Goal: Task Accomplishment & Management: Use online tool/utility

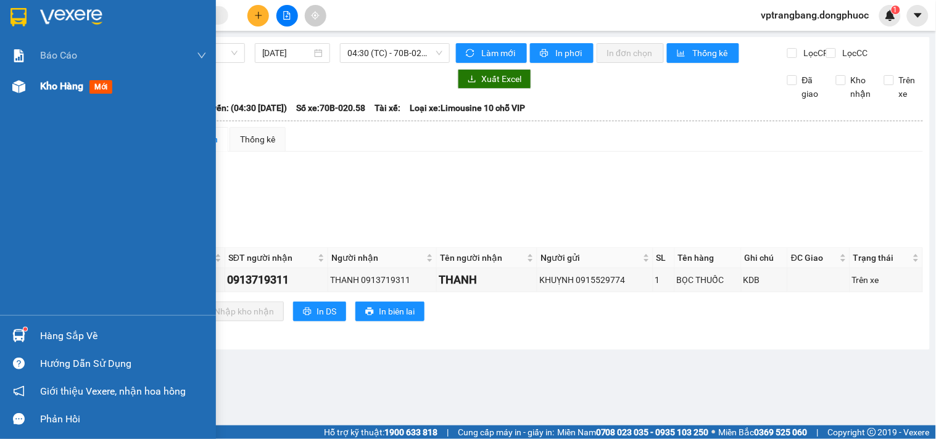
click at [48, 80] on span "Kho hàng" at bounding box center [61, 86] width 43 height 12
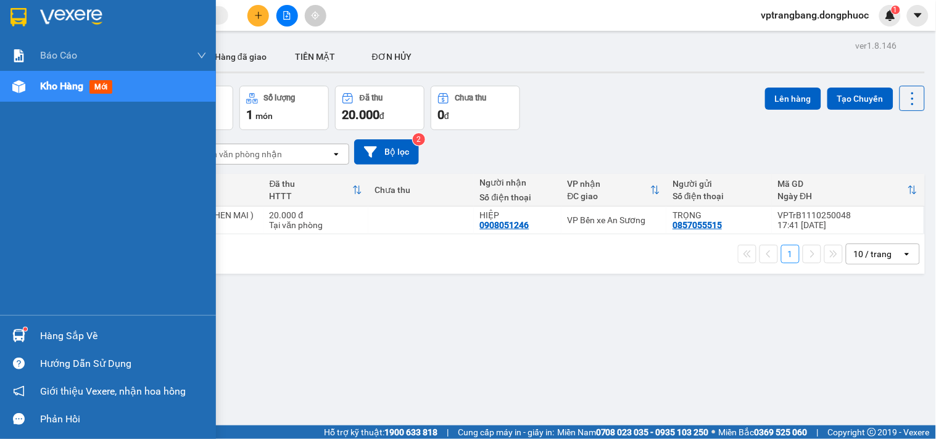
click at [31, 333] on div "Hàng sắp về" at bounding box center [108, 336] width 216 height 28
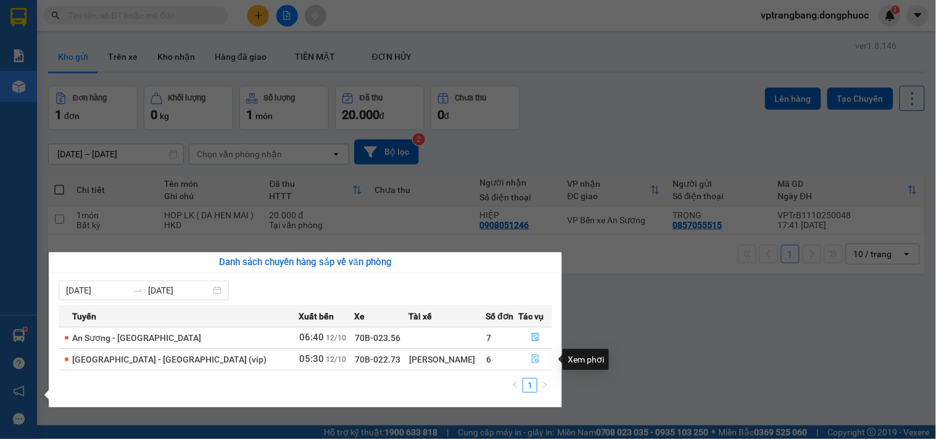
click at [531, 360] on icon "file-done" at bounding box center [535, 359] width 9 height 9
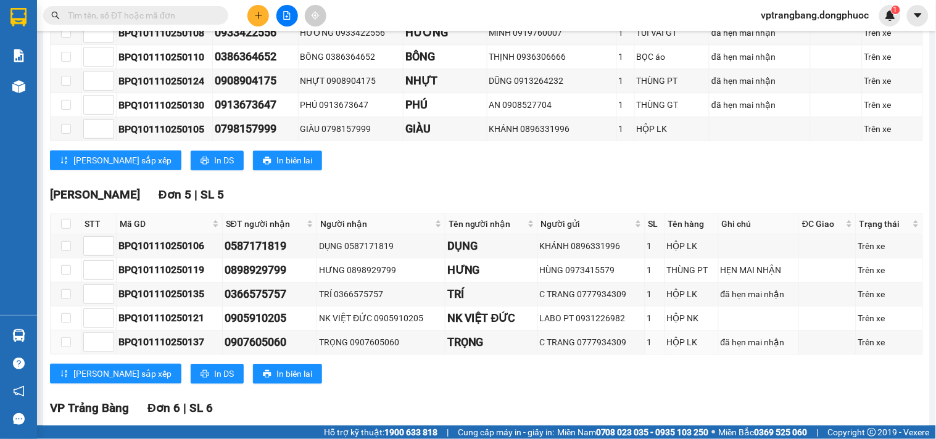
scroll to position [1000, 0]
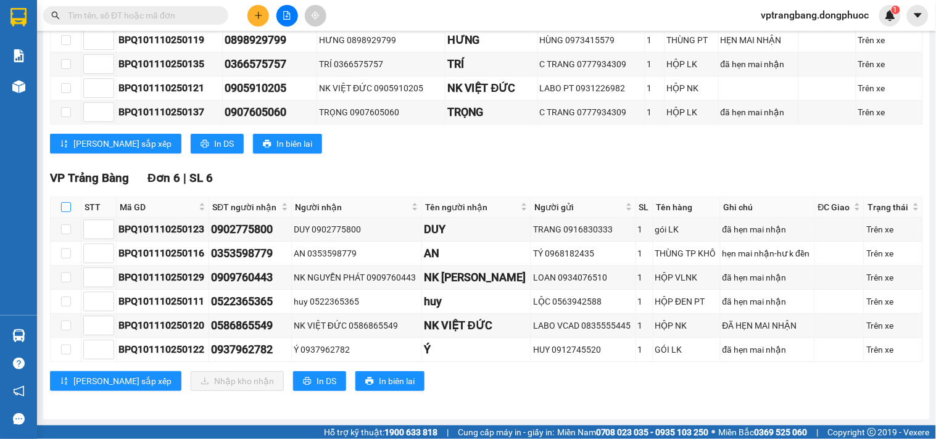
click at [70, 207] on input "checkbox" at bounding box center [66, 207] width 10 height 10
checkbox input "true"
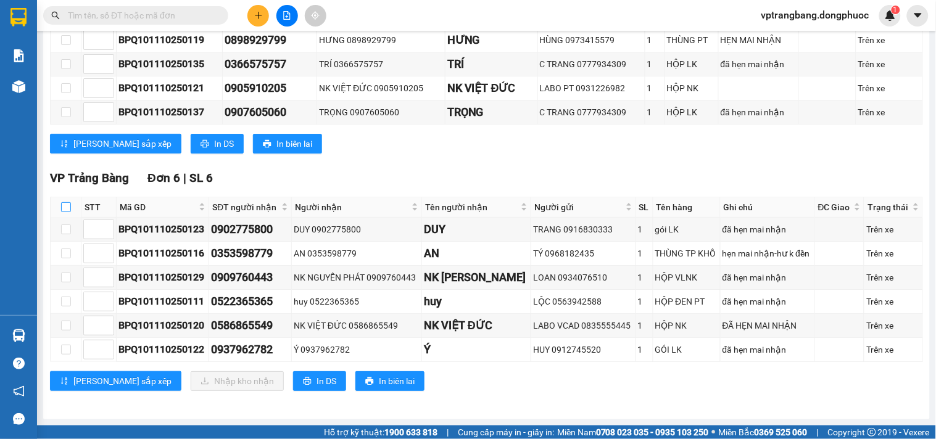
checkbox input "true"
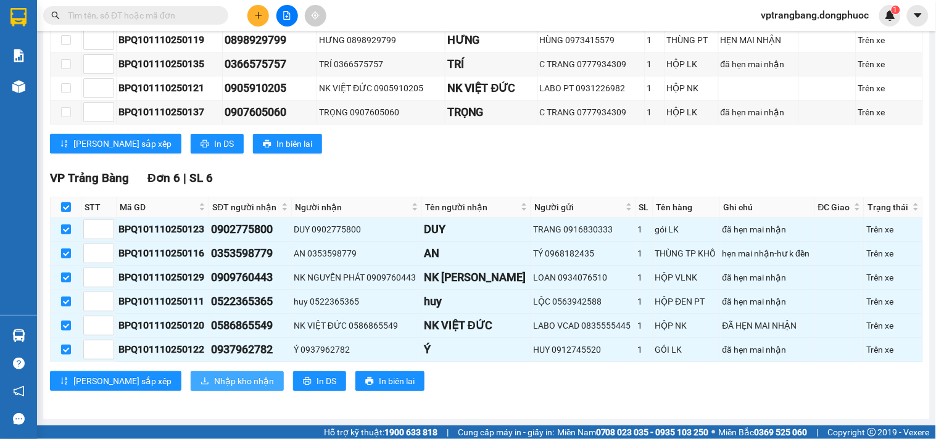
click at [214, 383] on span "Nhập kho nhận" at bounding box center [244, 381] width 60 height 14
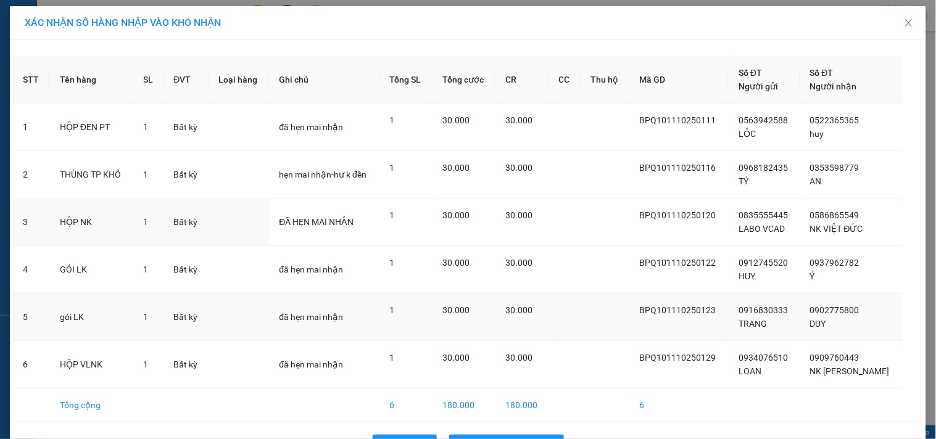
scroll to position [39, 0]
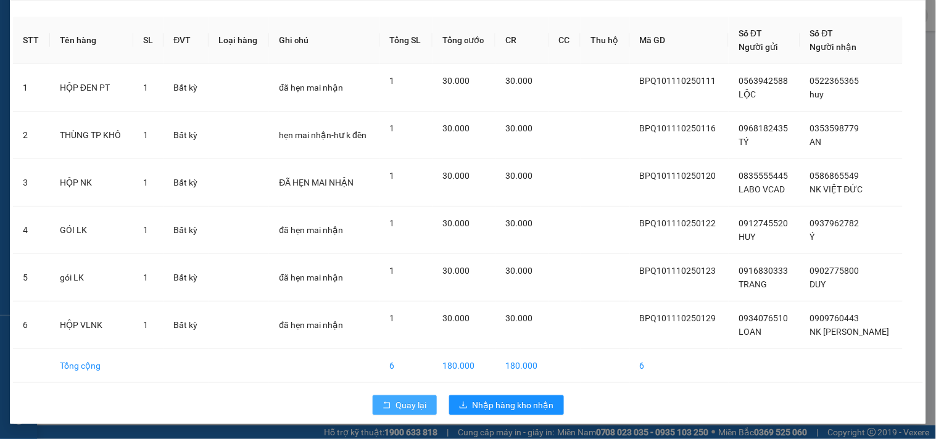
click at [398, 406] on span "Quay lại" at bounding box center [411, 405] width 31 height 14
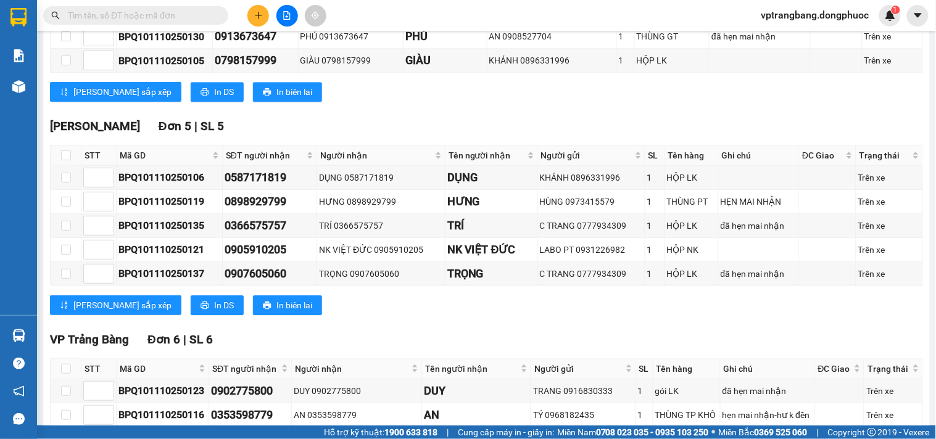
scroll to position [411, 0]
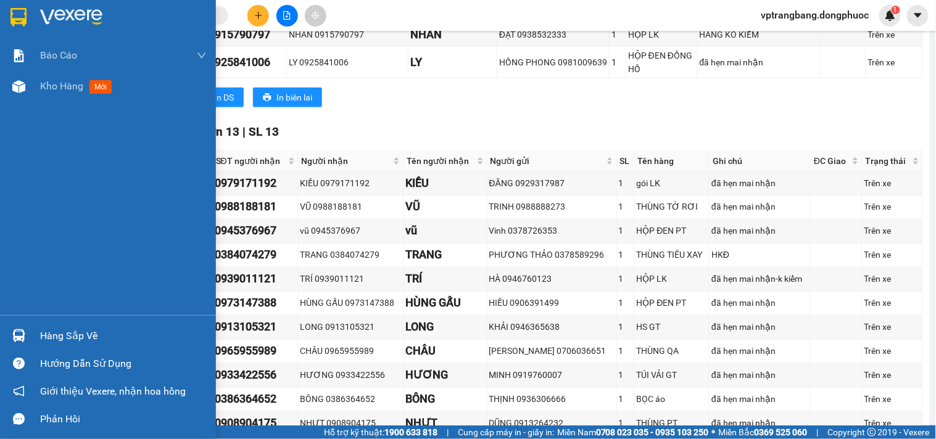
click at [51, 342] on div "Hàng sắp về" at bounding box center [123, 336] width 167 height 19
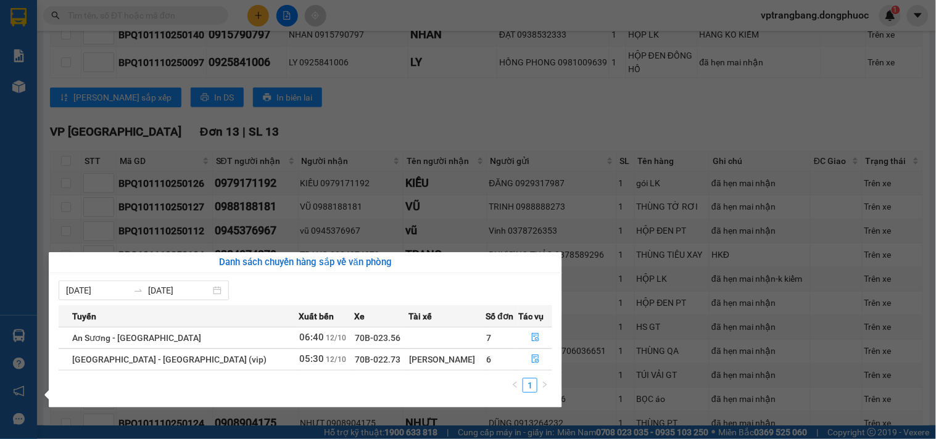
click at [419, 138] on section "Kết quả tìm kiếm ( 0 ) Bộ lọc No Data vptrangbang.dongphuoc 1 Báo cáo Mẫu 1: Bá…" at bounding box center [468, 219] width 936 height 439
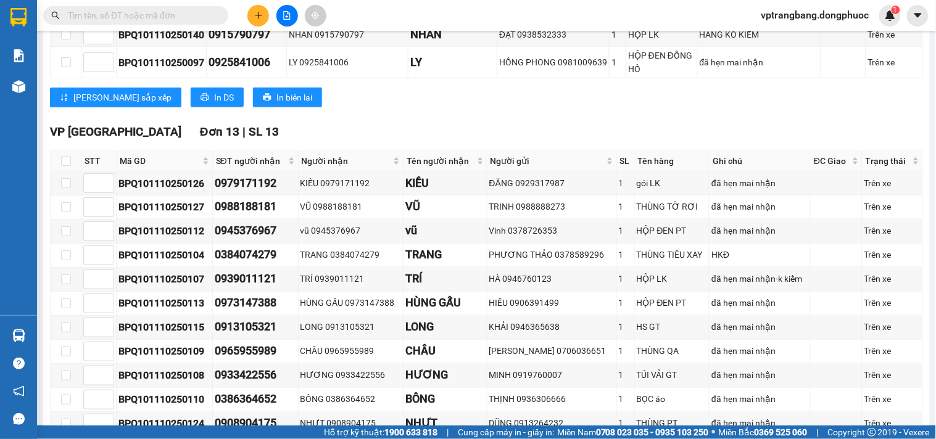
scroll to position [0, 0]
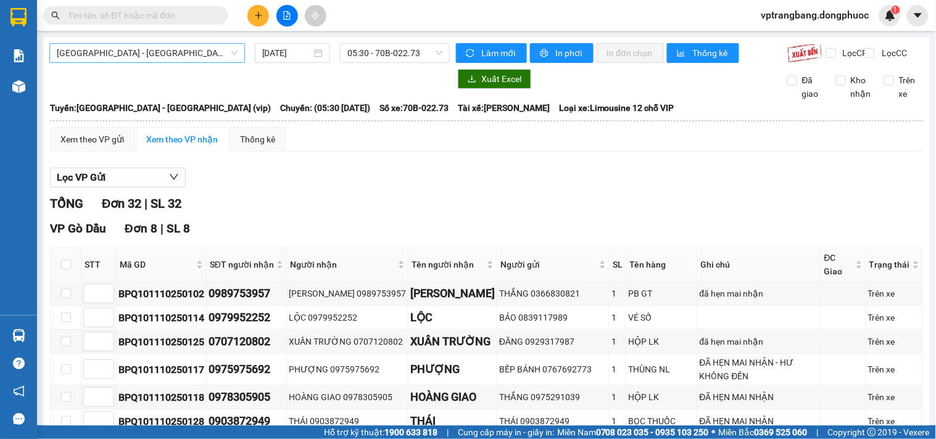
click at [206, 59] on span "[GEOGRAPHIC_DATA] - [GEOGRAPHIC_DATA] (vip)" at bounding box center [147, 53] width 181 height 19
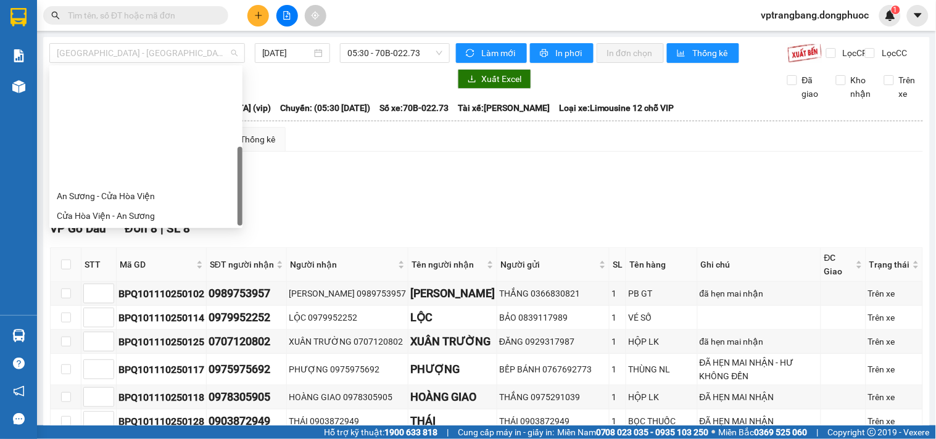
scroll to position [138, 0]
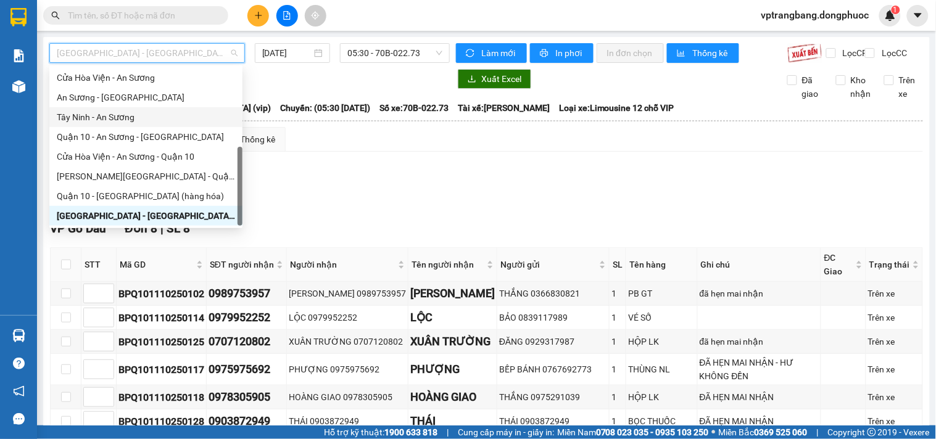
click at [113, 119] on div "Tây Ninh - An Sương" at bounding box center [146, 117] width 178 height 14
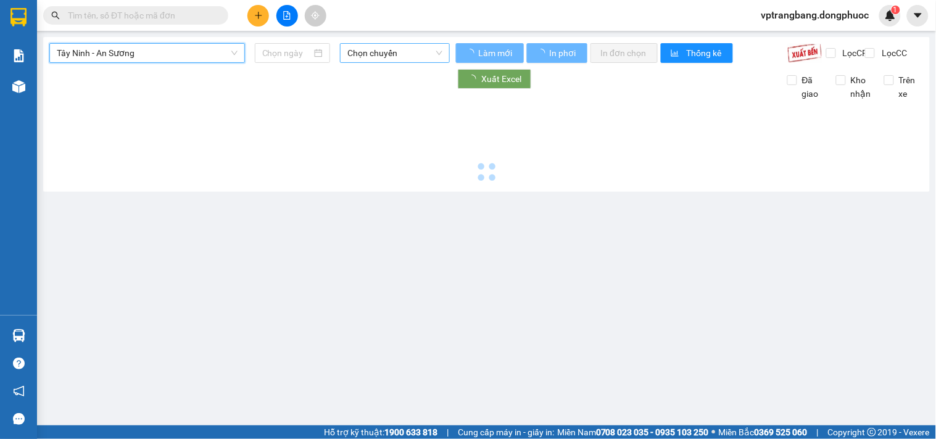
type input "[DATE]"
click at [401, 53] on span "Chọn chuyến" at bounding box center [394, 53] width 95 height 19
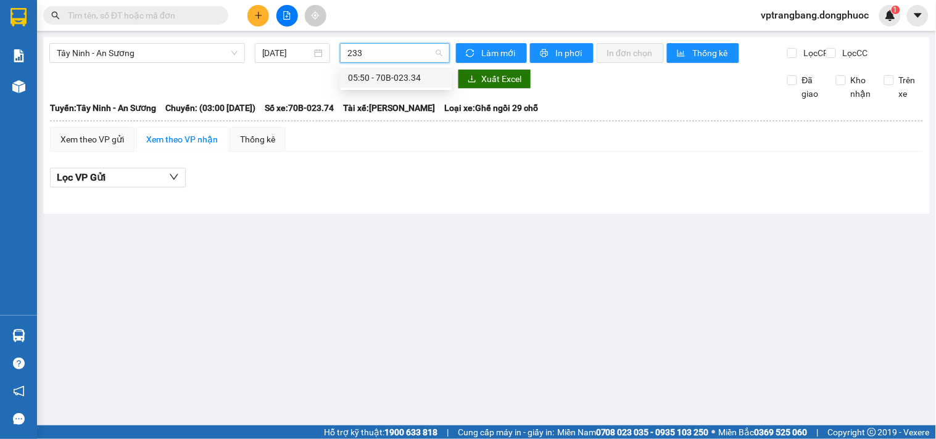
type input "2334"
click at [395, 77] on div "05:50 - 70B-023.34" at bounding box center [396, 78] width 96 height 14
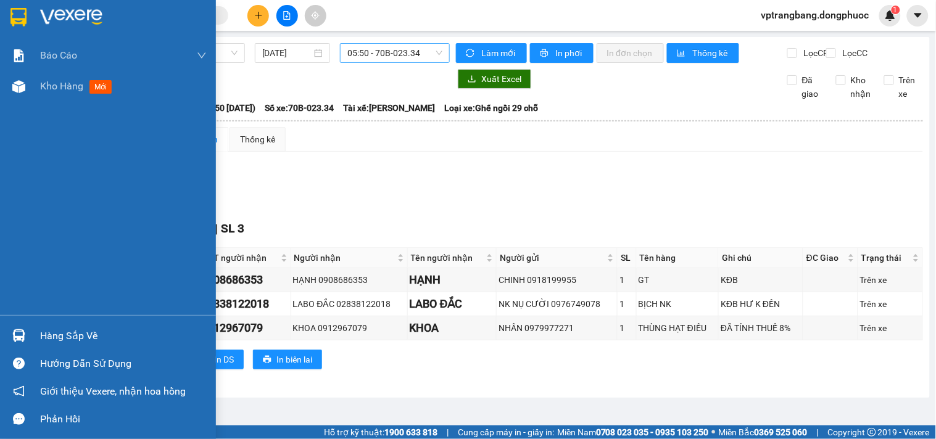
click at [50, 333] on div "Hàng sắp về" at bounding box center [123, 336] width 167 height 19
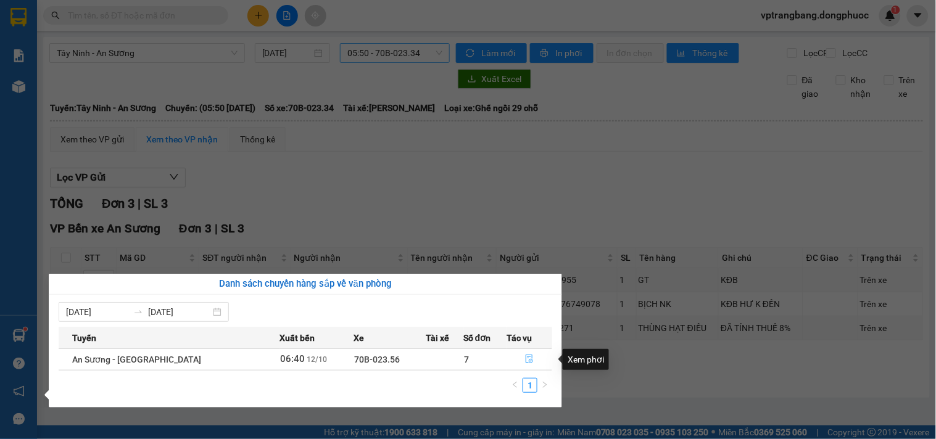
click at [527, 358] on icon "file-done" at bounding box center [528, 359] width 7 height 9
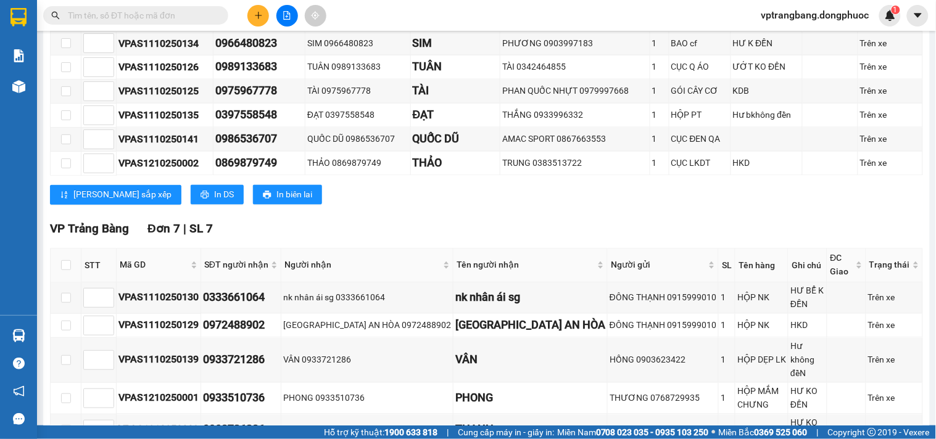
scroll to position [617, 0]
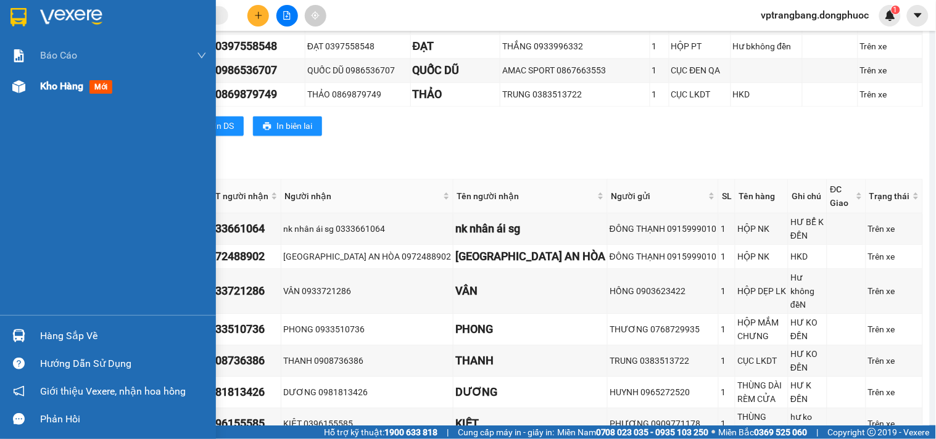
click at [51, 84] on span "Kho hàng" at bounding box center [61, 86] width 43 height 12
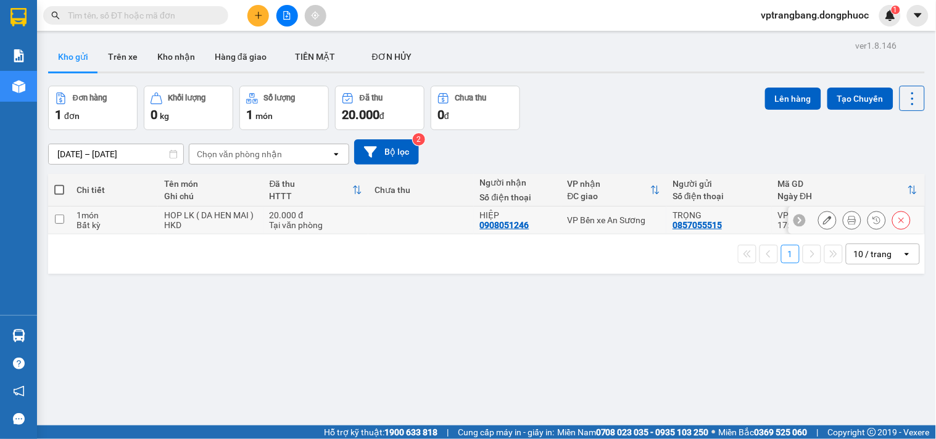
click at [595, 219] on div "VP Bến xe An Sương" at bounding box center [613, 220] width 93 height 10
checkbox input "true"
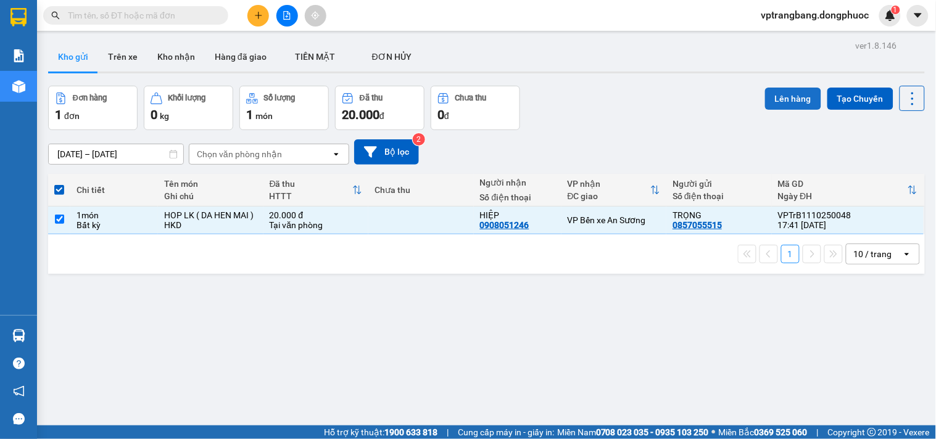
click at [768, 94] on button "Lên hàng" at bounding box center [793, 99] width 56 height 22
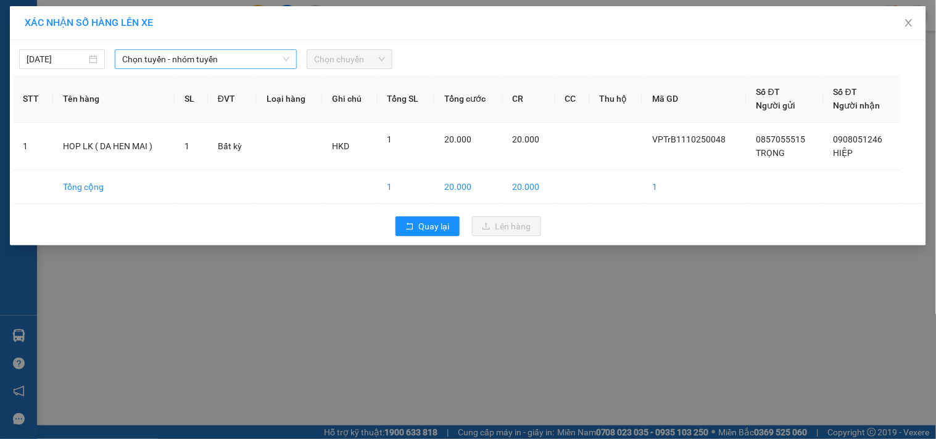
click at [155, 58] on span "Chọn tuyến - nhóm tuyến" at bounding box center [205, 59] width 167 height 19
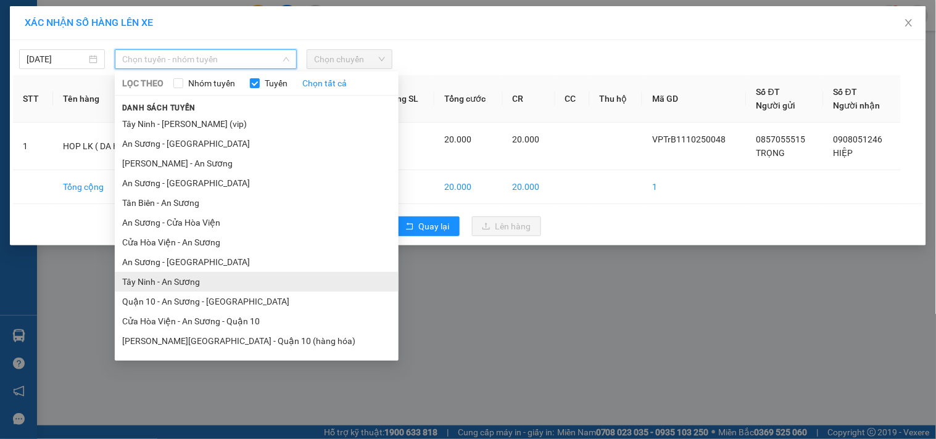
click at [170, 282] on li "Tây Ninh - An Sương" at bounding box center [257, 282] width 284 height 20
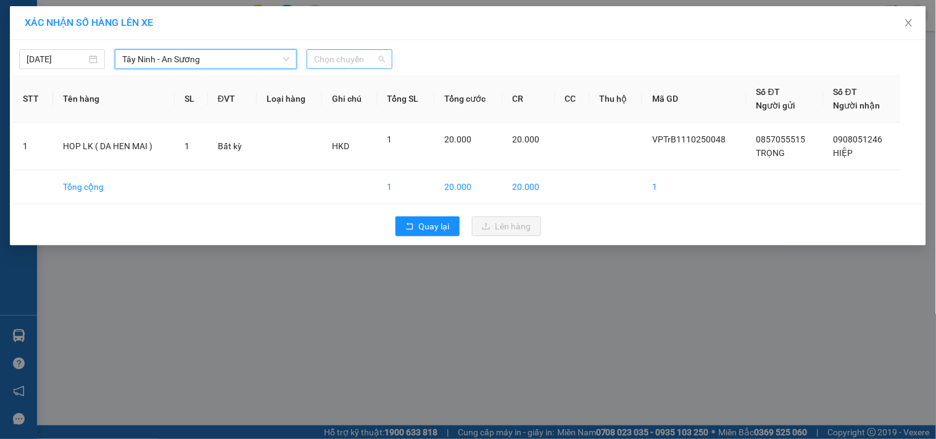
click at [332, 58] on span "Chọn chuyến" at bounding box center [349, 59] width 71 height 19
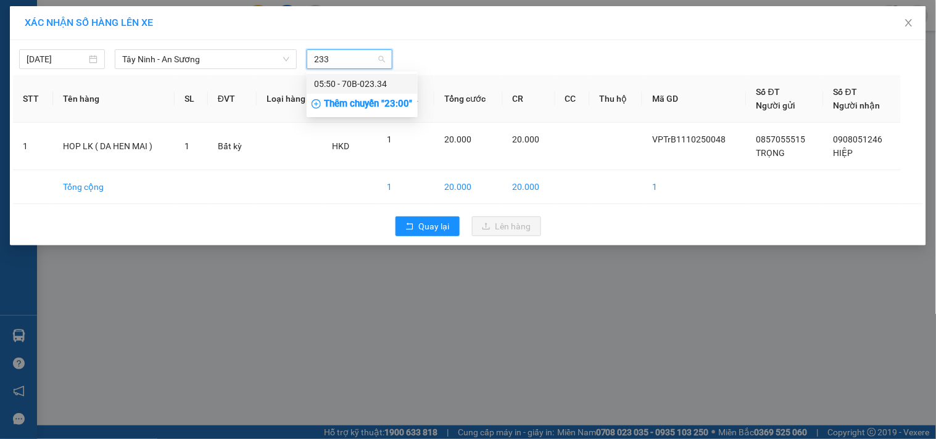
type input "2334"
click at [331, 84] on div "05:50 - 70B-023.34" at bounding box center [362, 84] width 96 height 14
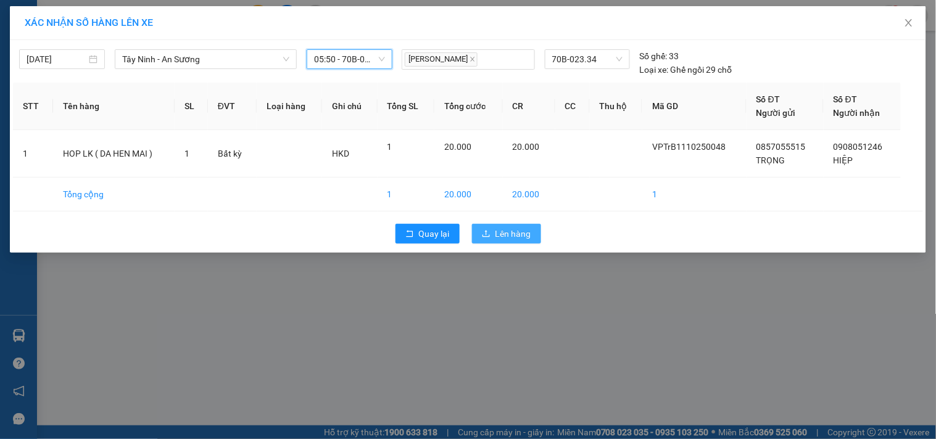
click at [513, 232] on span "Lên hàng" at bounding box center [513, 234] width 36 height 14
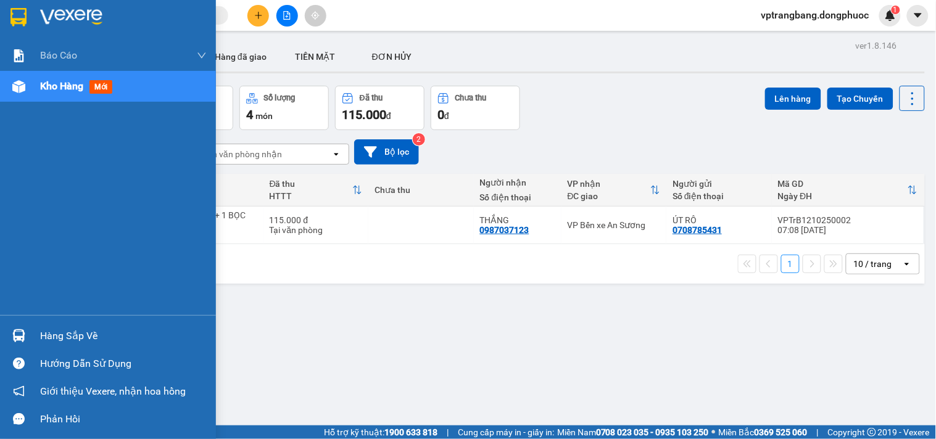
drag, startPoint x: 54, startPoint y: 337, endPoint x: 143, endPoint y: 336, distance: 88.8
click at [57, 337] on div "Hàng sắp về" at bounding box center [123, 336] width 167 height 19
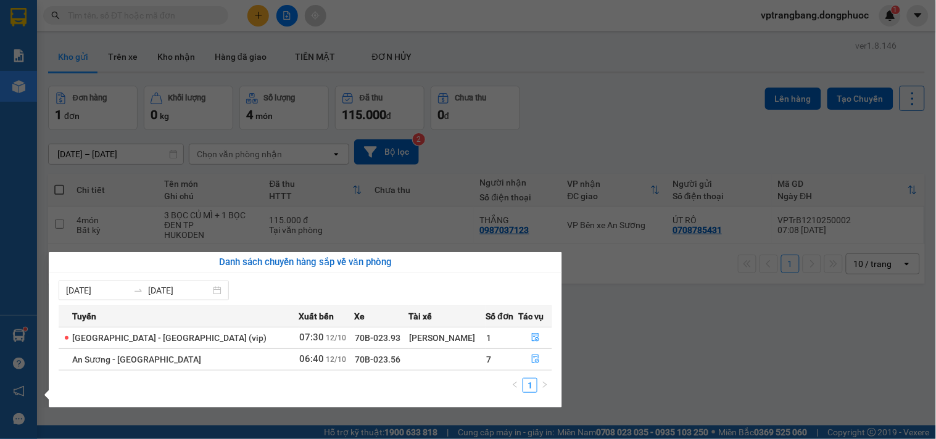
drag, startPoint x: 702, startPoint y: 329, endPoint x: 319, endPoint y: 146, distance: 424.5
click at [703, 329] on section "Kết quả tìm kiếm ( 0 ) Bộ lọc No Data vptrangbang.dongphuoc 1 Báo cáo Mẫu 1: Bá…" at bounding box center [468, 219] width 936 height 439
